Goal: Task Accomplishment & Management: Use online tool/utility

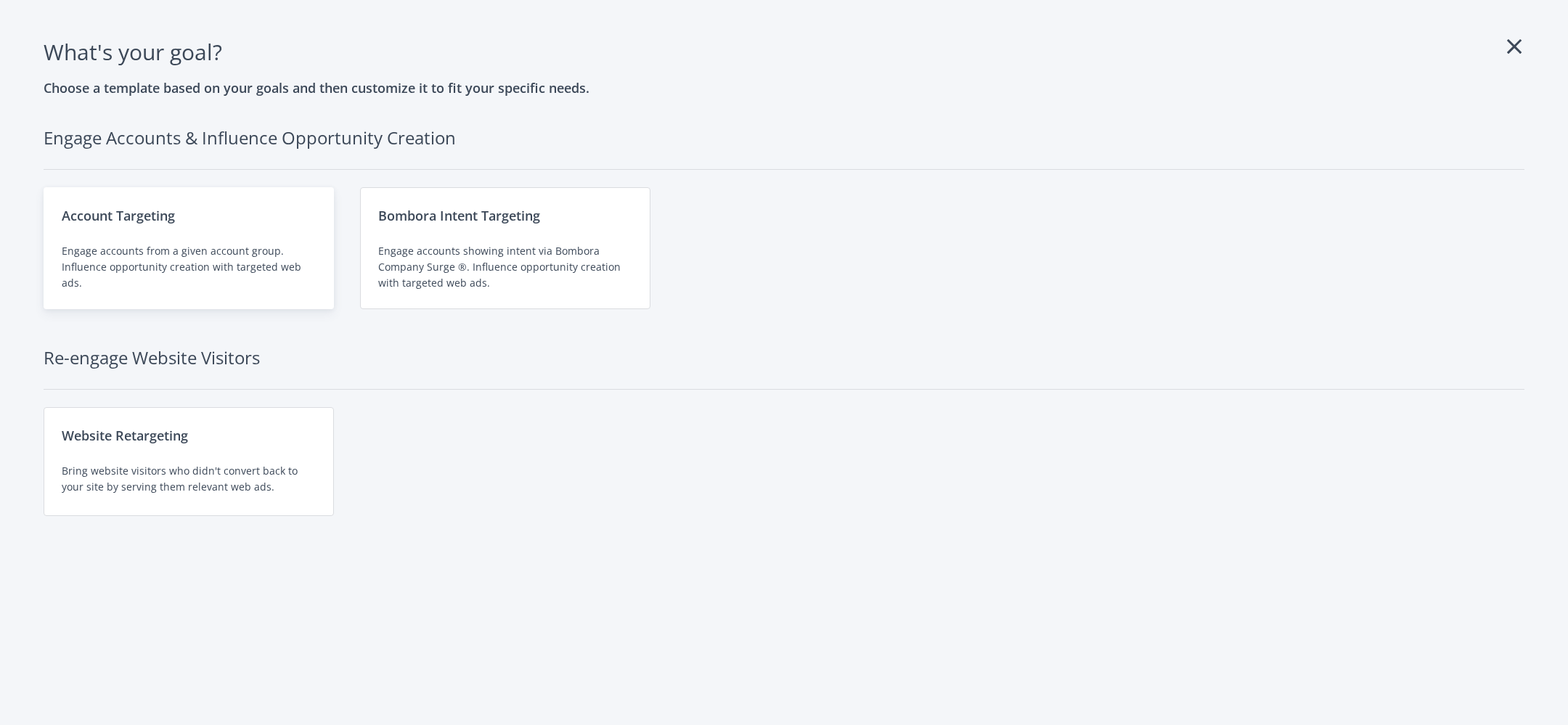
click at [228, 271] on div "Engage accounts from a given account group. Influence opportunity creation with…" at bounding box center [188, 267] width 254 height 48
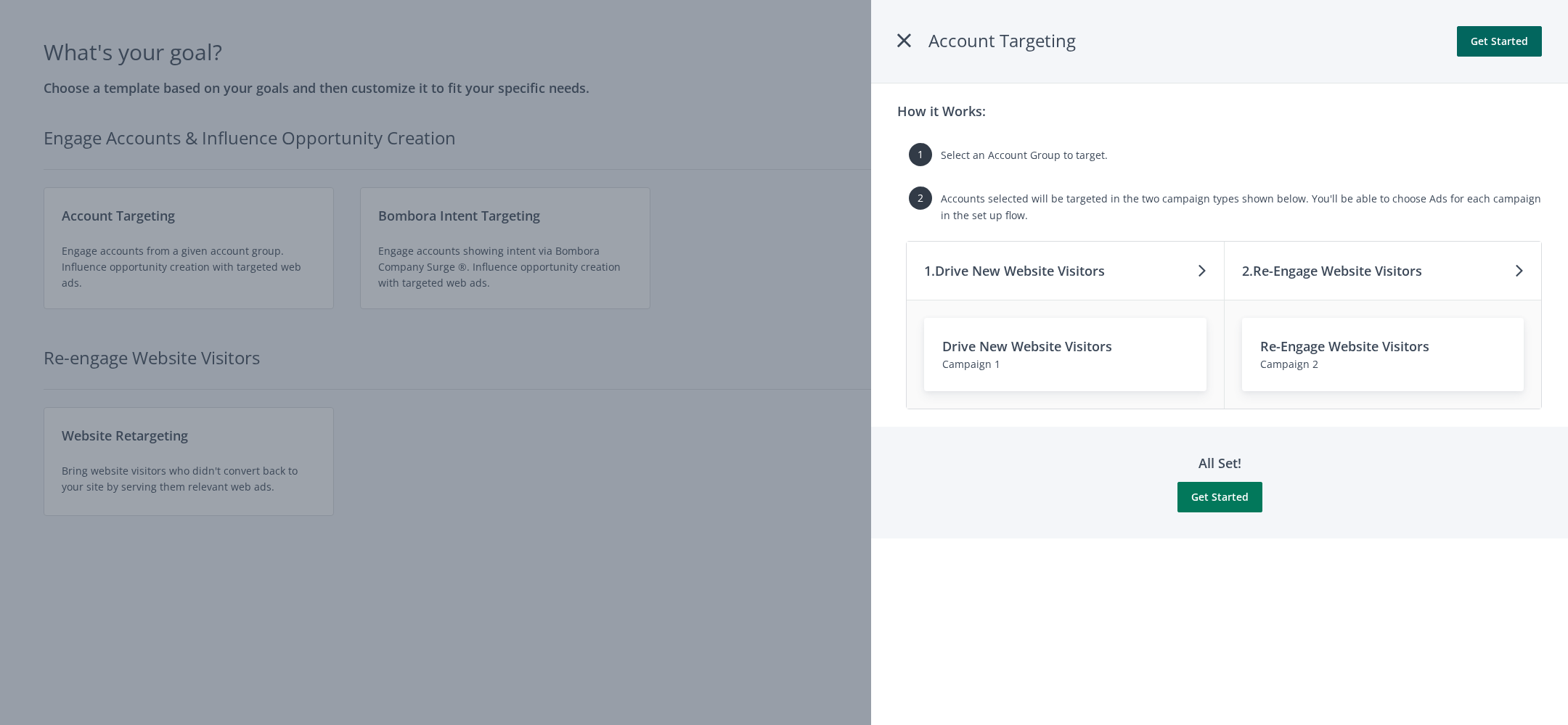
click at [1235, 489] on button "Get Started" at bounding box center [1220, 496] width 85 height 30
